Goal: Check status: Check status

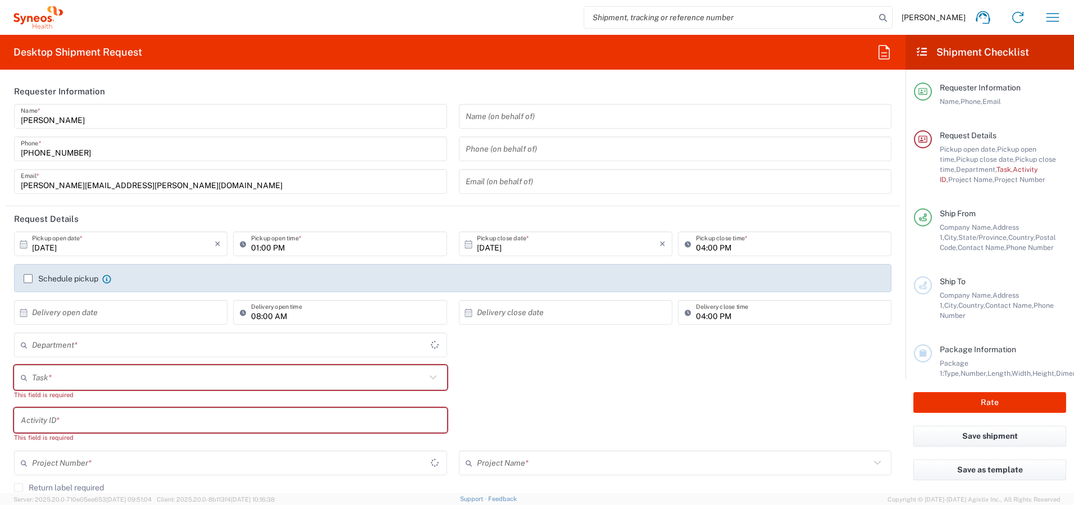
type input "[GEOGRAPHIC_DATA]"
type input "4510"
type input "[GEOGRAPHIC_DATA]"
click at [1056, 16] on icon "button" at bounding box center [1053, 17] width 18 height 18
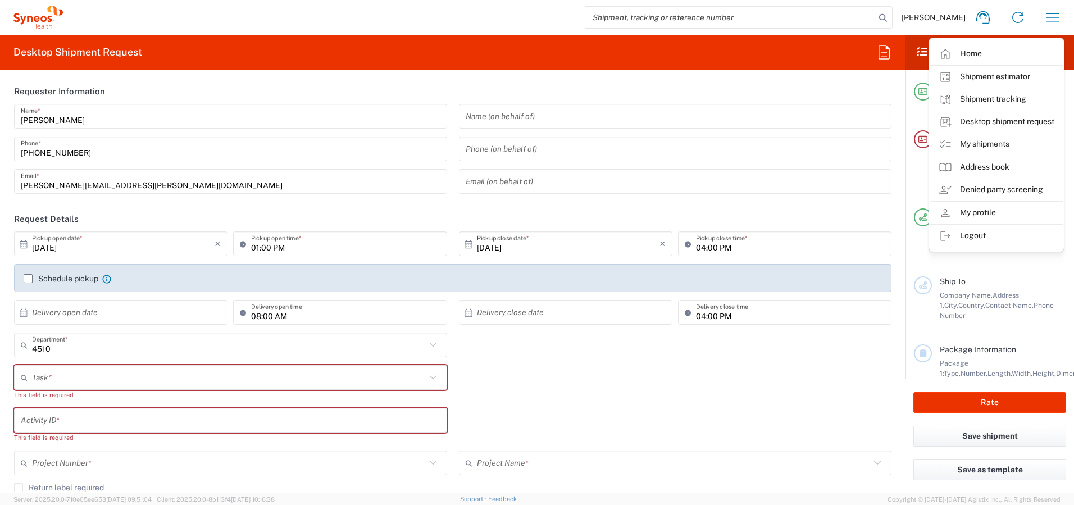
click at [982, 143] on link "My shipments" at bounding box center [997, 144] width 134 height 22
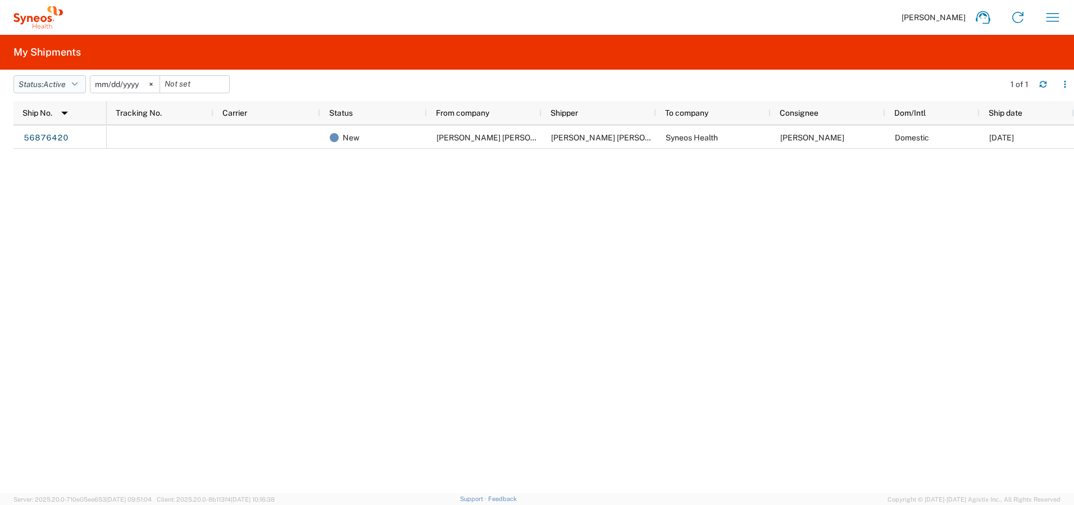
click at [70, 80] on button "Status: Active" at bounding box center [49, 84] width 72 height 18
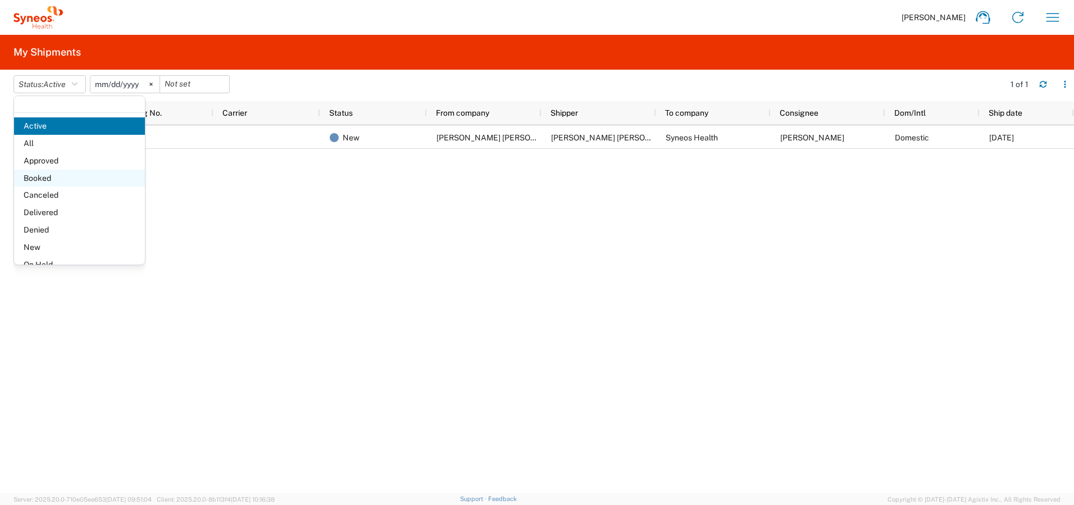
click at [65, 176] on span "Booked" at bounding box center [79, 178] width 131 height 17
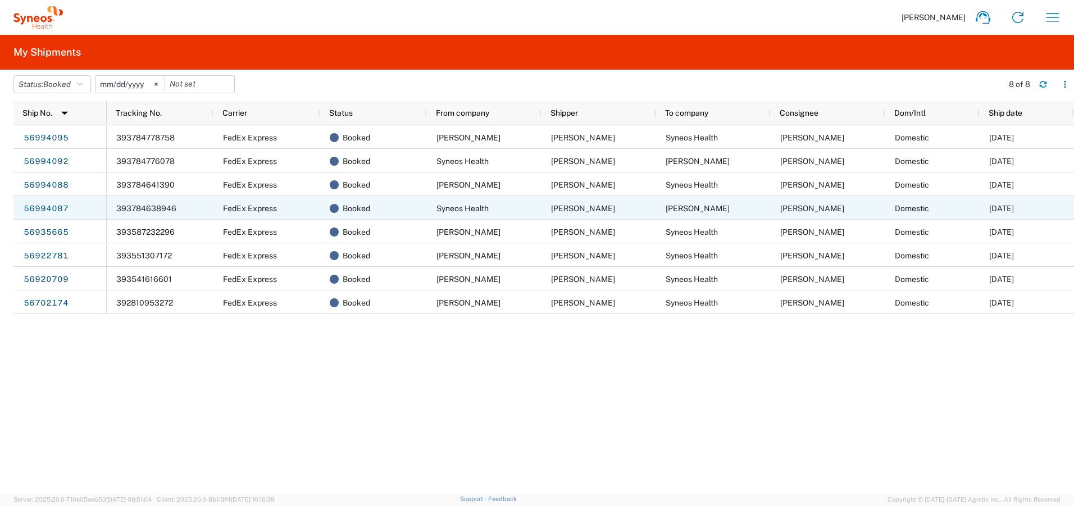
click at [147, 203] on div "393784638946" at bounding box center [160, 208] width 107 height 24
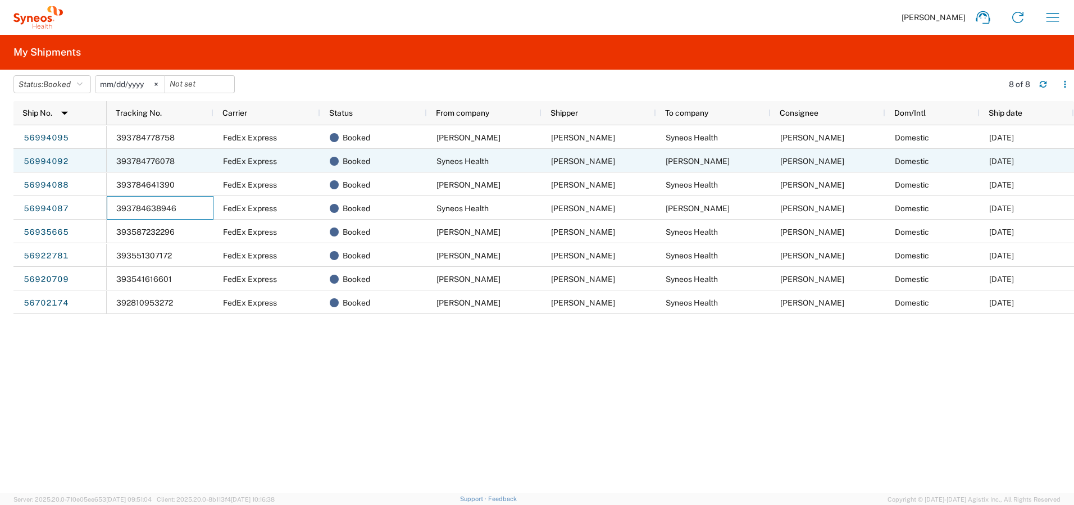
click at [136, 160] on span "393784776078" at bounding box center [145, 161] width 58 height 9
